Goal: Task Accomplishment & Management: Manage account settings

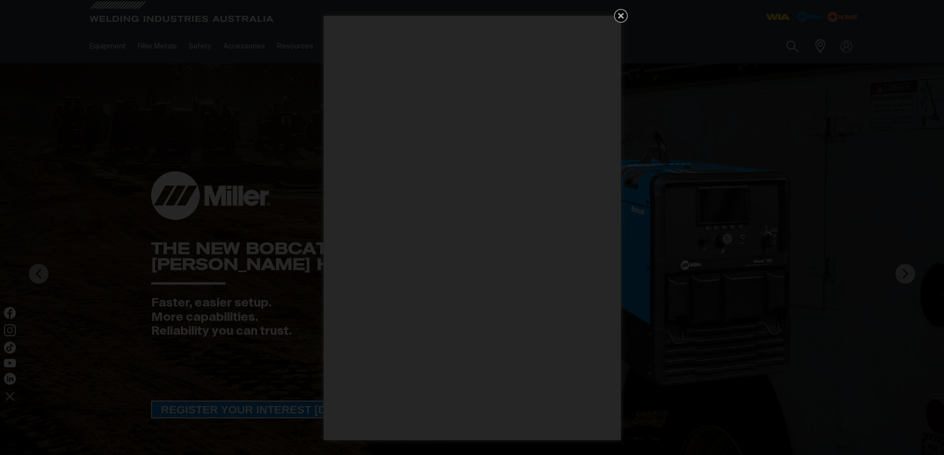
click at [623, 16] on icon "Get 5 WIA Welding Guides Free!" at bounding box center [621, 16] width 12 height 12
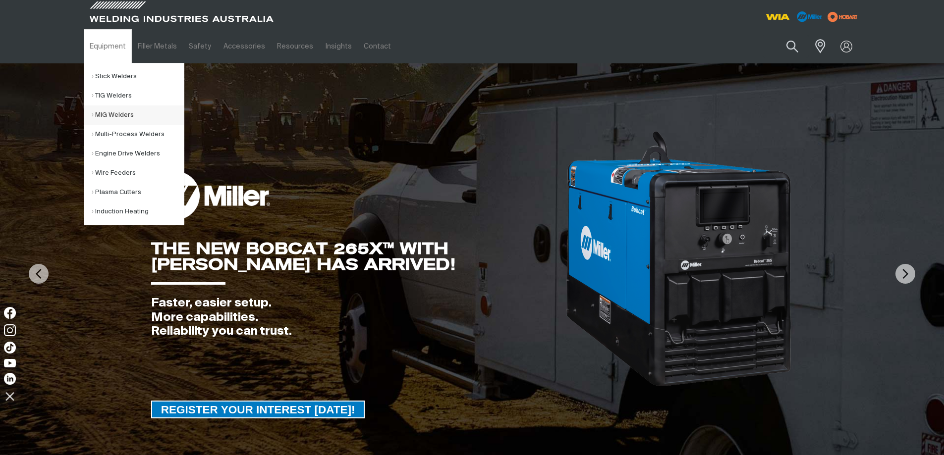
click at [116, 115] on link "MIG Welders" at bounding box center [138, 115] width 92 height 19
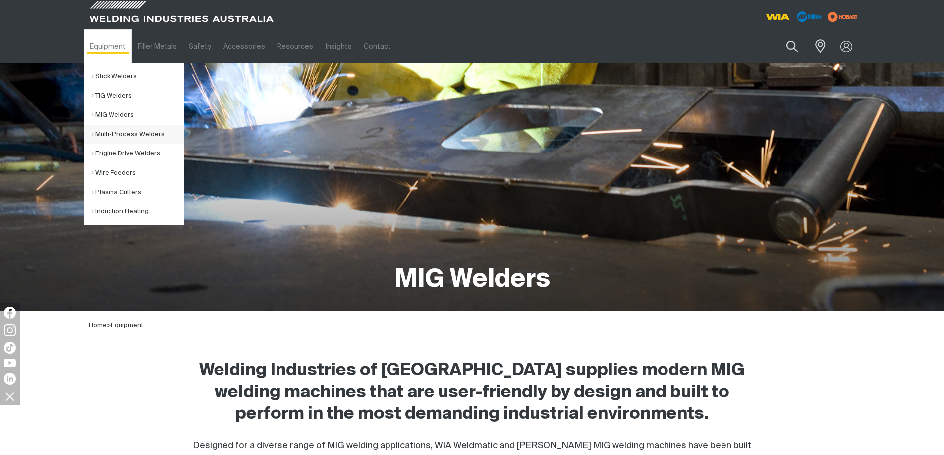
click at [117, 134] on link "Multi-Process Welders" at bounding box center [138, 134] width 92 height 19
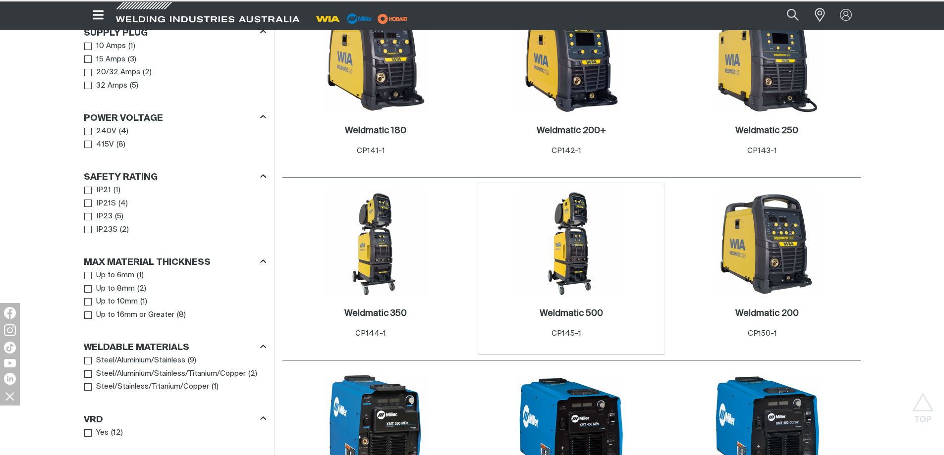
scroll to position [594, 0]
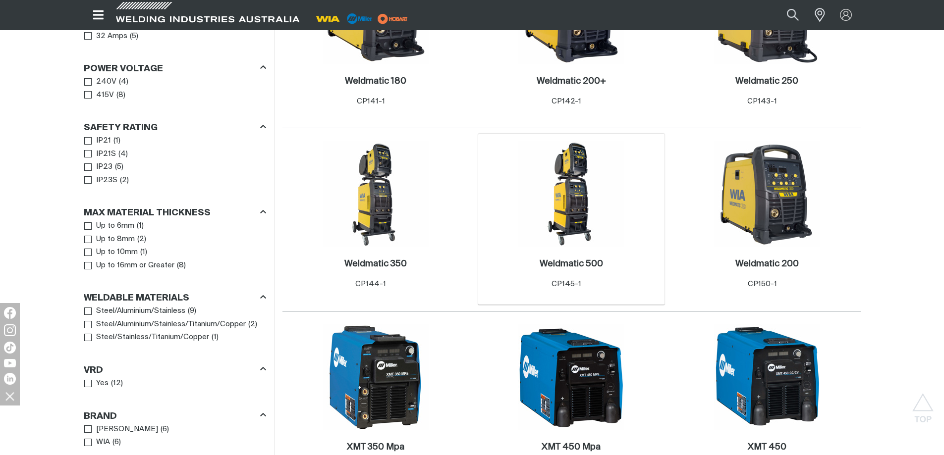
click at [578, 191] on img at bounding box center [571, 194] width 106 height 106
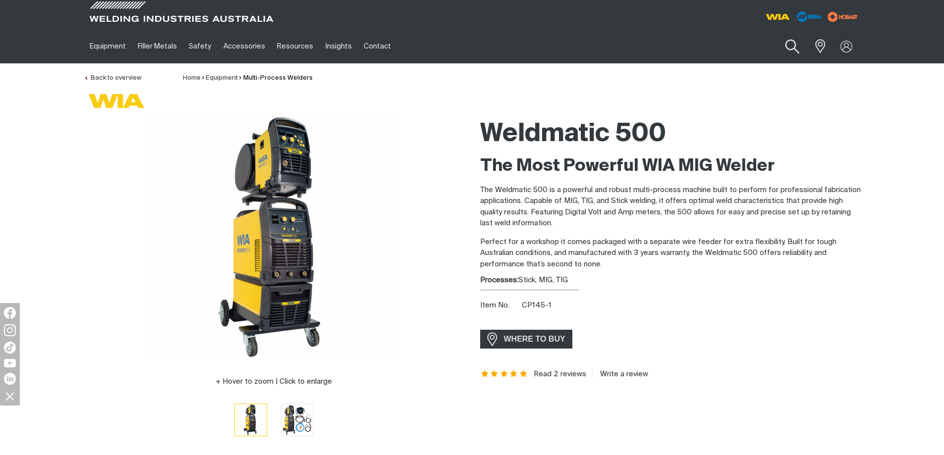
click at [790, 43] on button "Search products" at bounding box center [792, 47] width 40 height 28
click at [844, 44] on img at bounding box center [846, 46] width 14 height 14
click at [794, 60] on link "Partner Login" at bounding box center [805, 65] width 109 height 18
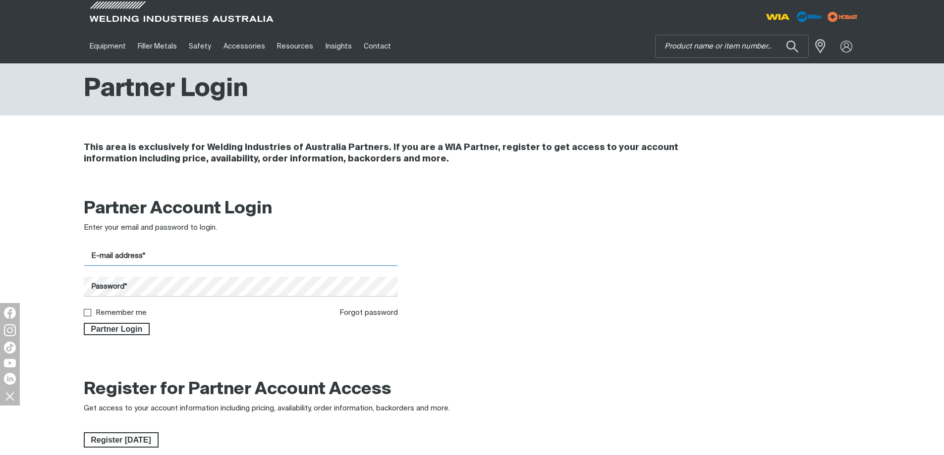
type input "[EMAIL_ADDRESS][DOMAIN_NAME]"
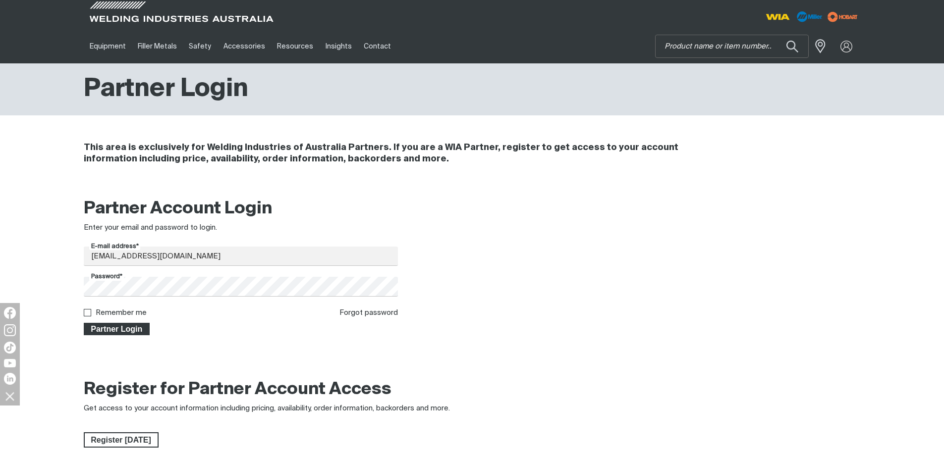
click at [133, 328] on span "Partner Login" at bounding box center [117, 329] width 64 height 13
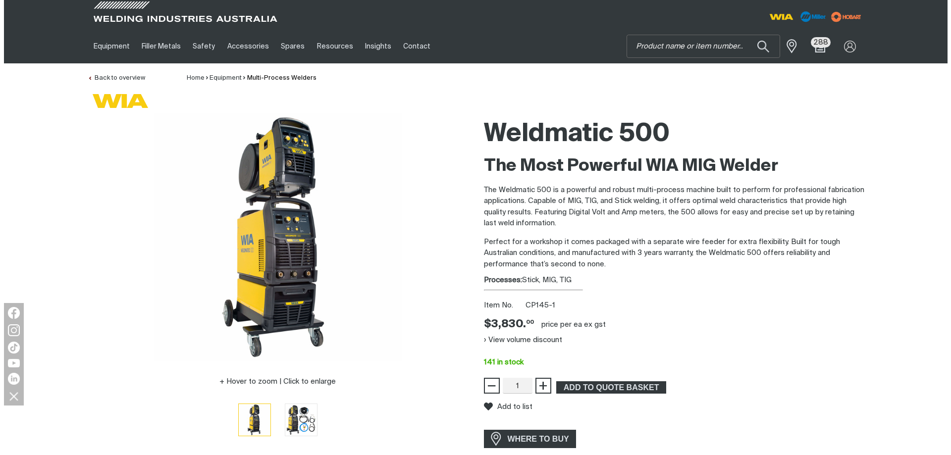
scroll to position [50, 0]
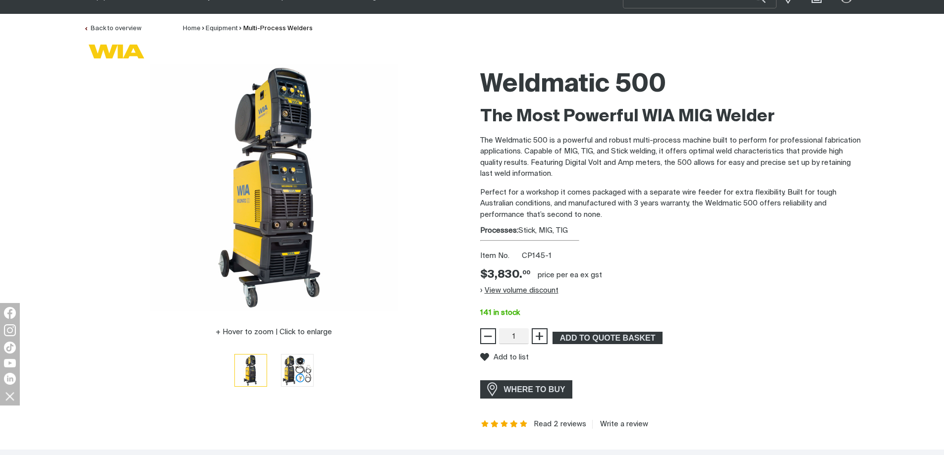
click at [537, 292] on button "View volume discount" at bounding box center [519, 290] width 78 height 16
